Goal: Check status: Check status

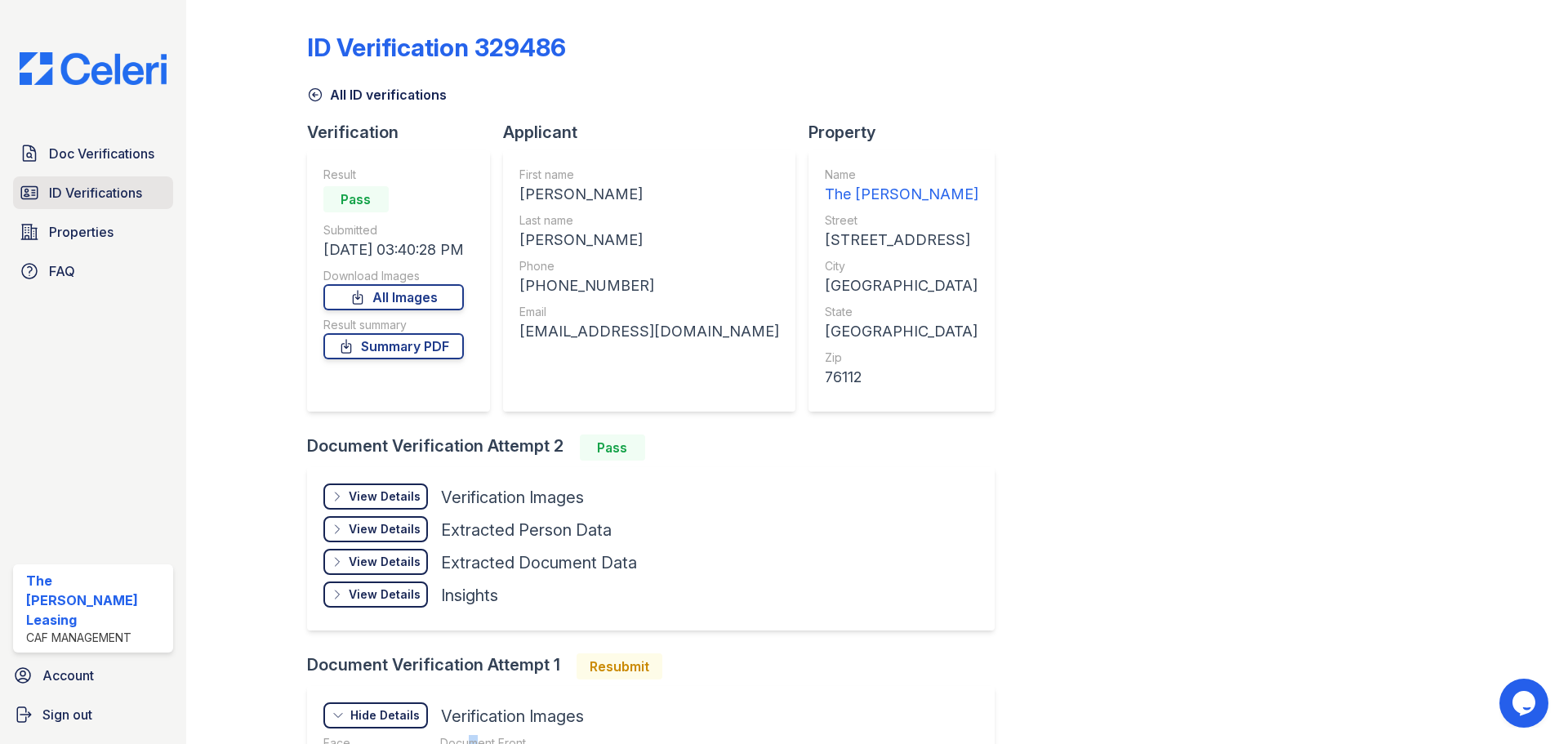
drag, startPoint x: 75, startPoint y: 151, endPoint x: 75, endPoint y: 192, distance: 41.0
click at [75, 151] on span "Doc Verifications" at bounding box center [102, 154] width 106 height 20
click at [75, 196] on span "ID Verifications" at bounding box center [96, 192] width 93 height 20
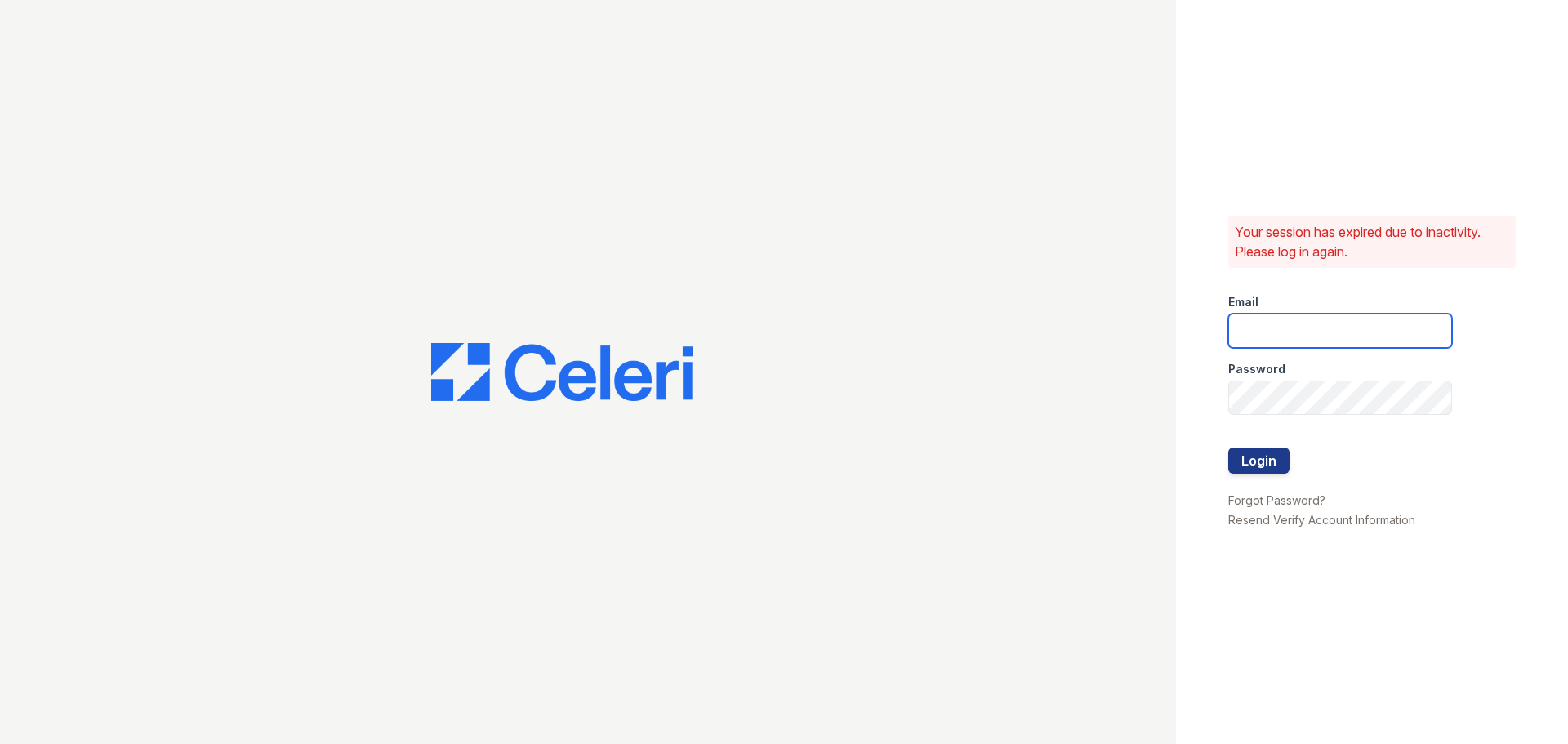
type input "crosby1@cafmanagement.com"
drag, startPoint x: 1265, startPoint y: 459, endPoint x: 1196, endPoint y: 459, distance: 69.0
click at [1265, 459] on button "Login" at bounding box center [1258, 461] width 61 height 26
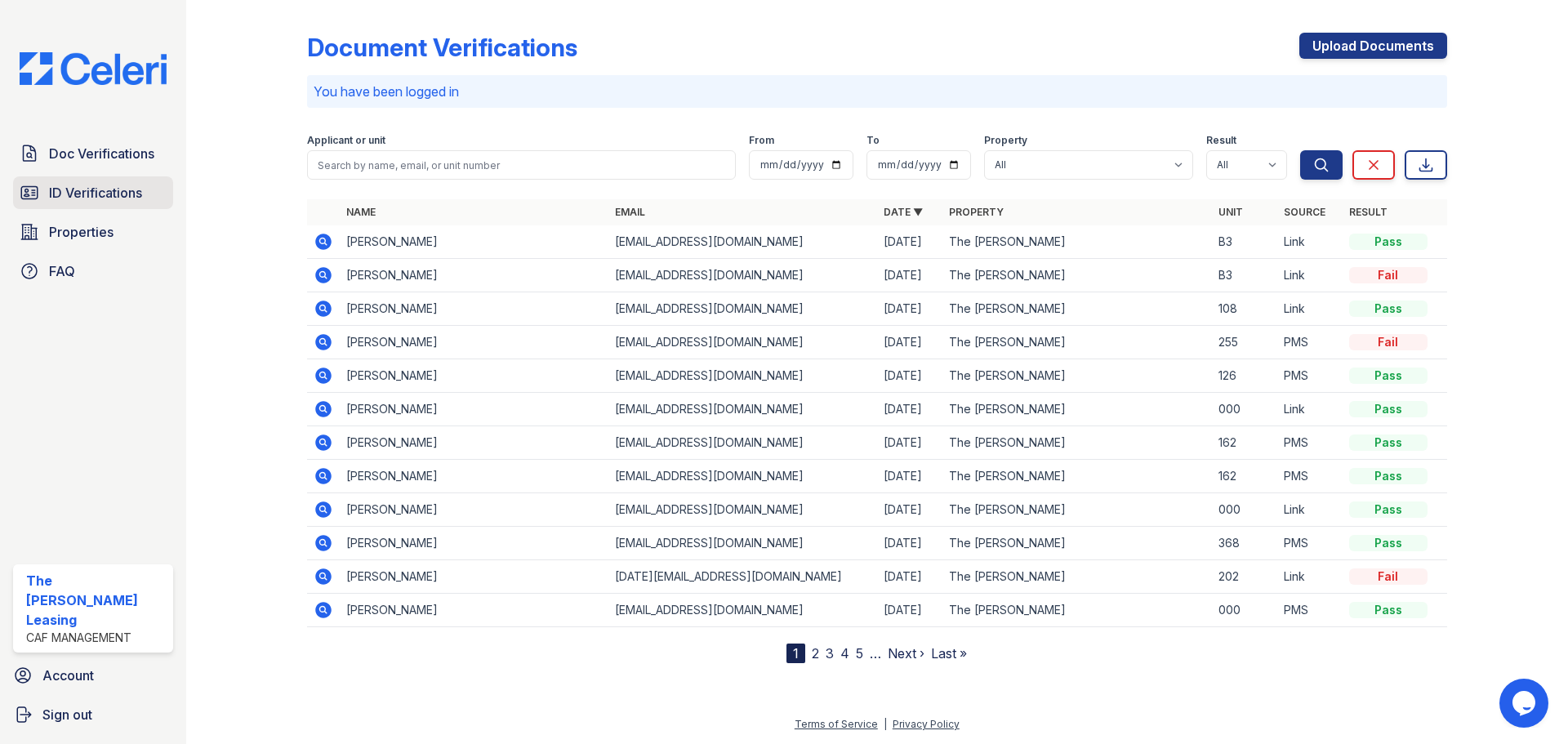
click at [97, 177] on link "ID Verifications" at bounding box center [93, 192] width 160 height 33
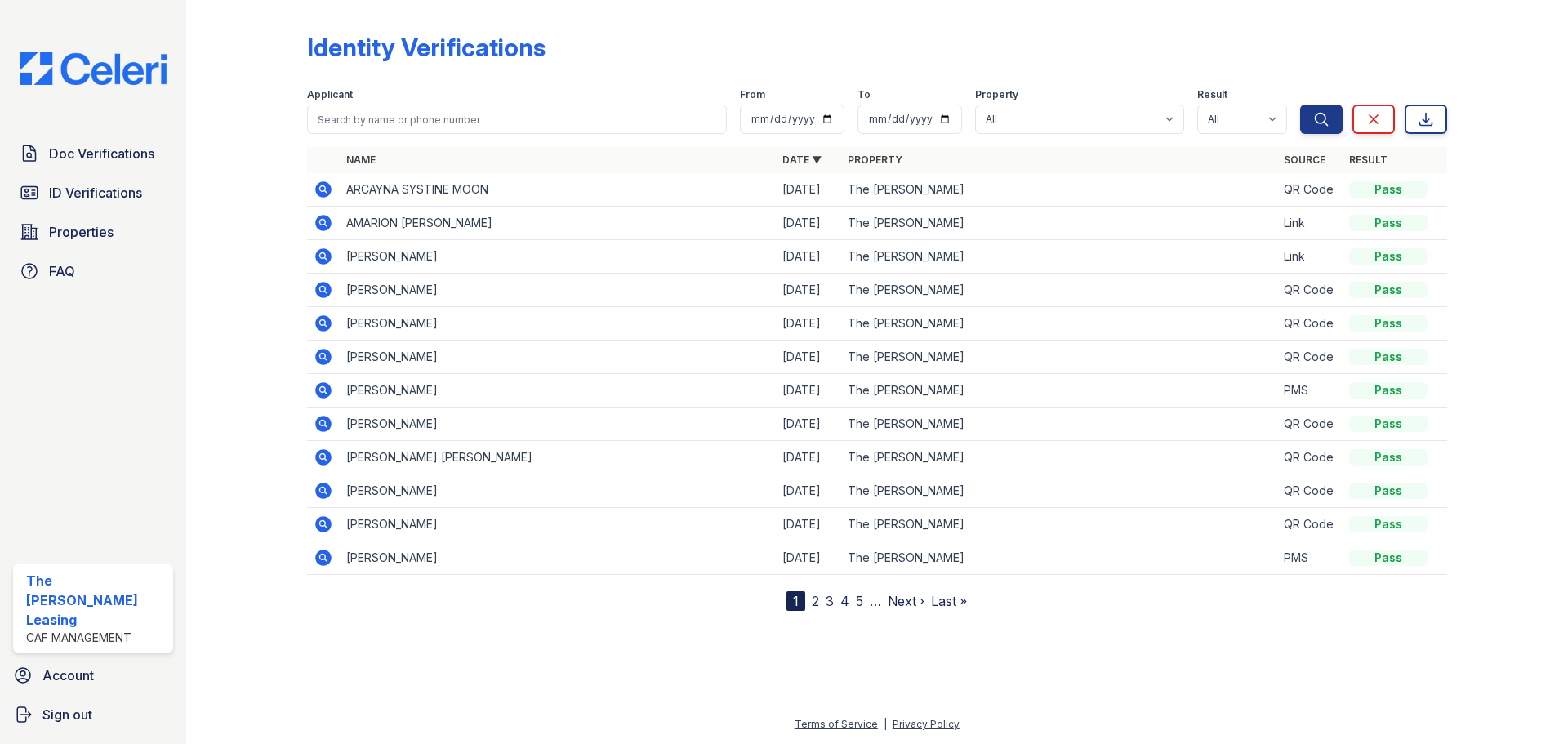
click at [329, 192] on icon at bounding box center [323, 189] width 16 height 16
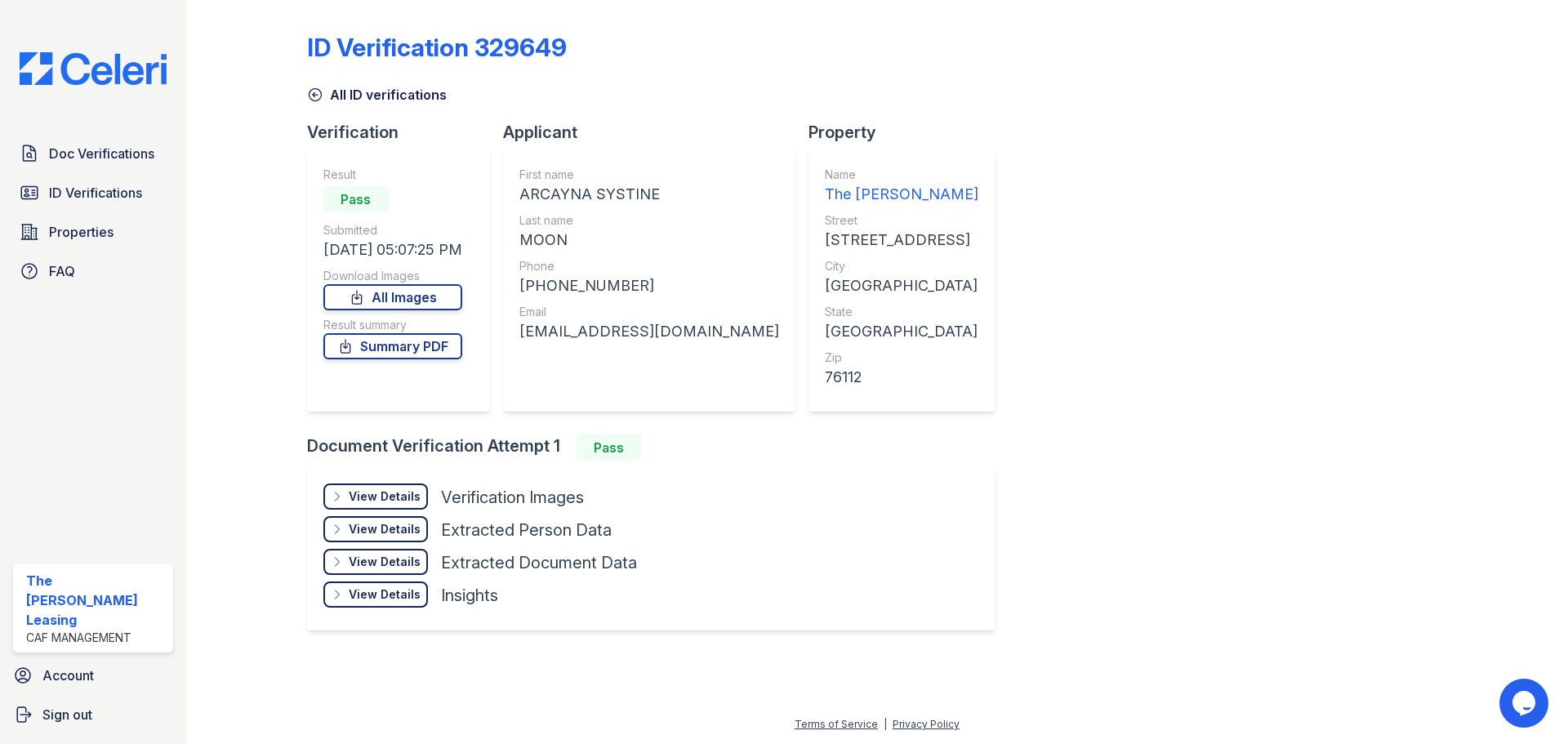
click at [373, 484] on div "View Details Details" at bounding box center [376, 496] width 105 height 26
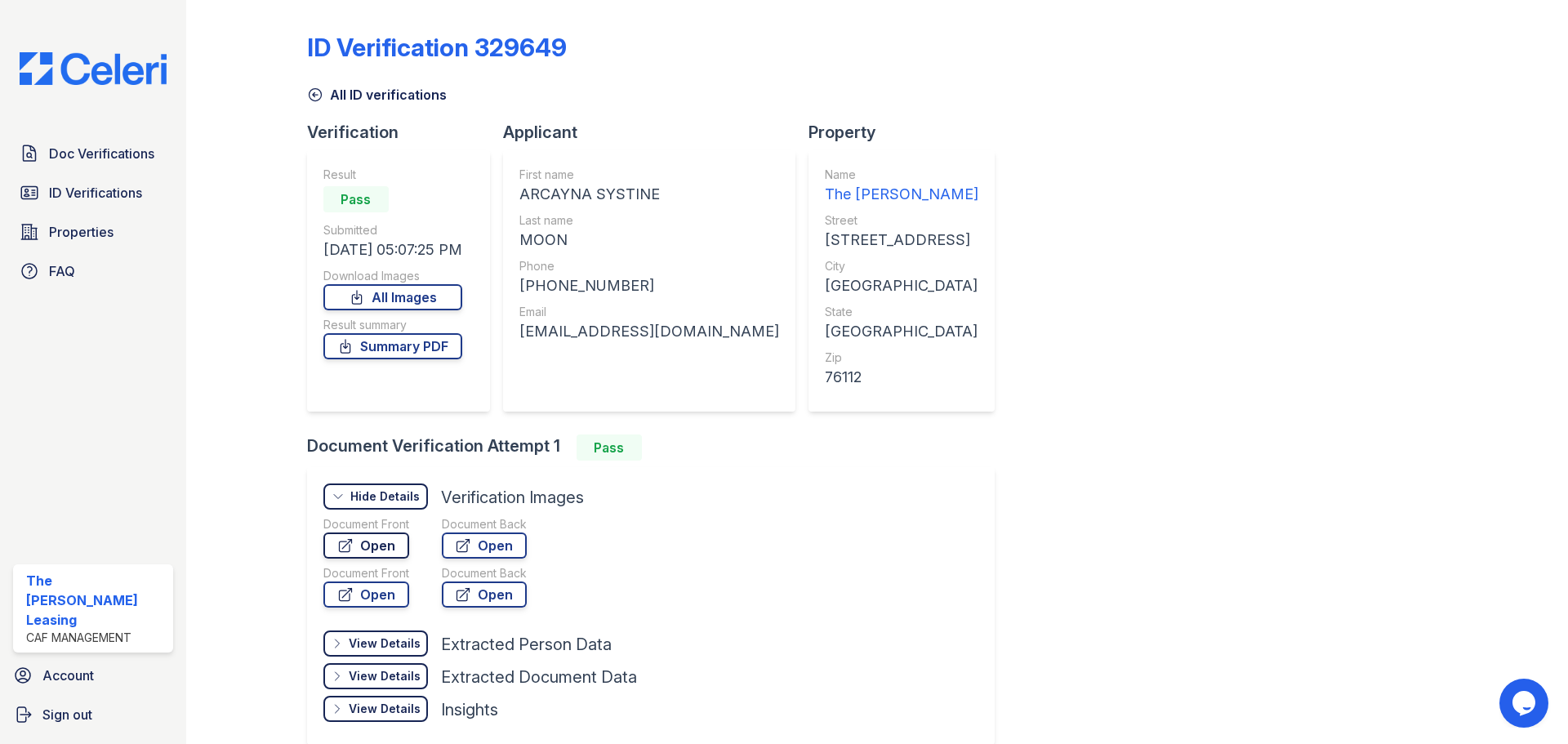
click at [371, 552] on link "Open" at bounding box center [366, 545] width 86 height 26
